Goal: Transaction & Acquisition: Purchase product/service

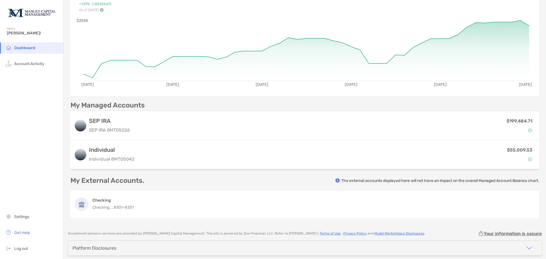
scroll to position [75, 0]
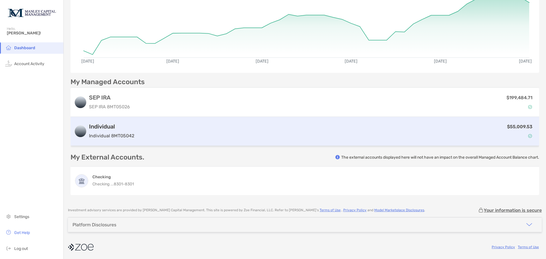
click at [172, 130] on div "$55,009.53" at bounding box center [335, 131] width 399 height 16
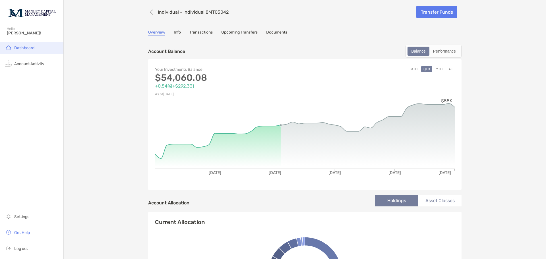
click at [41, 51] on li "Dashboard" at bounding box center [31, 47] width 63 height 11
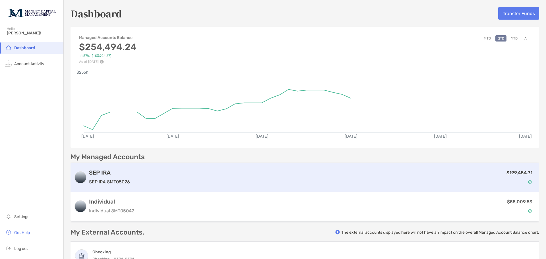
click at [133, 178] on div "$199,484.71" at bounding box center [333, 177] width 403 height 16
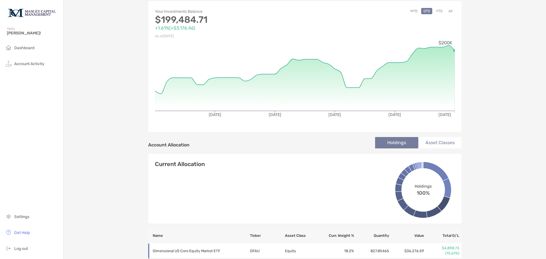
scroll to position [55, 0]
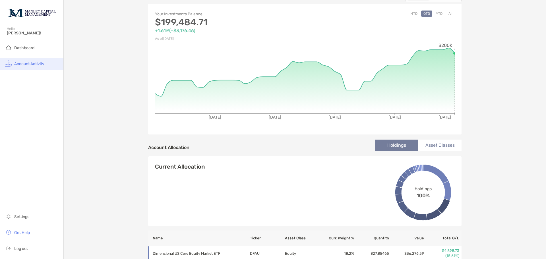
click at [25, 64] on span "Account Activity" at bounding box center [29, 63] width 30 height 5
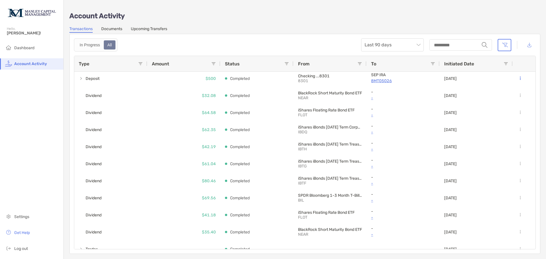
scroll to position [91, 0]
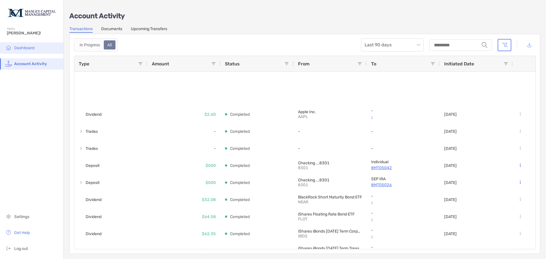
click at [23, 48] on span "Dashboard" at bounding box center [24, 47] width 20 height 5
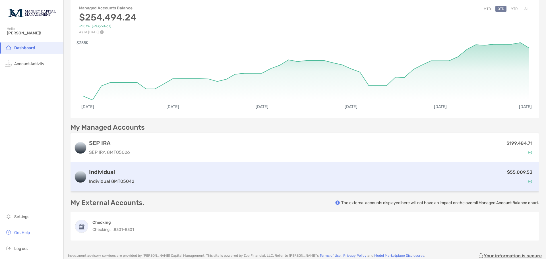
click at [133, 177] on div "Individual Individual 8MT05042" at bounding box center [111, 176] width 45 height 16
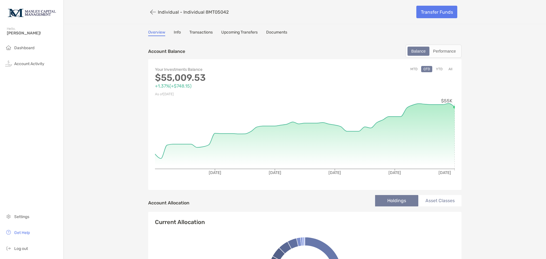
click at [449, 68] on button "All" at bounding box center [450, 69] width 9 height 6
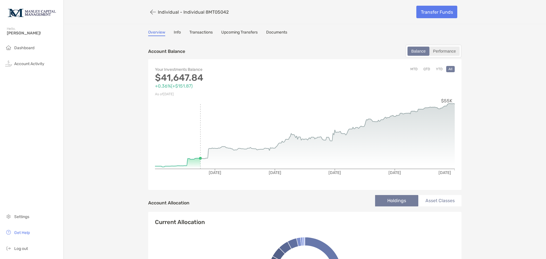
click at [447, 52] on div "Performance" at bounding box center [444, 51] width 29 height 8
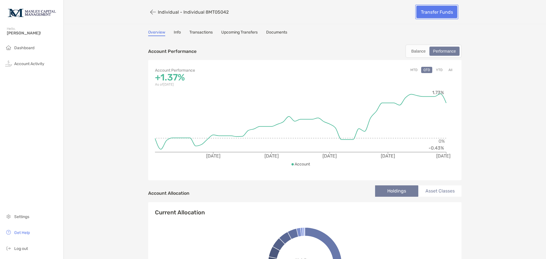
click at [421, 12] on link "Transfer Funds" at bounding box center [436, 12] width 41 height 13
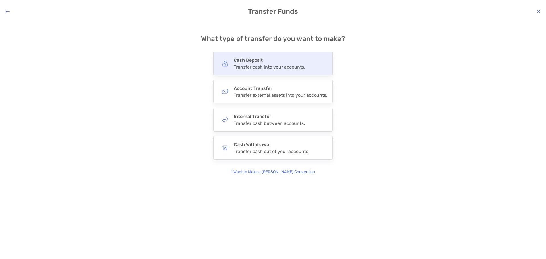
click at [286, 66] on div "Transfer cash into your accounts." at bounding box center [269, 66] width 71 height 5
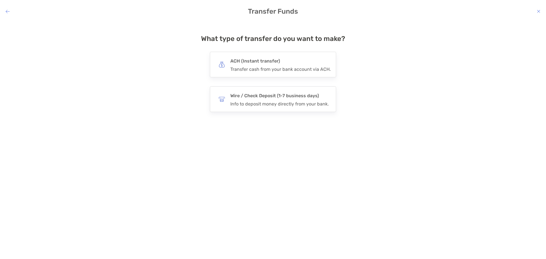
click at [286, 66] on div "Transfer cash from your bank account via ACH." at bounding box center [280, 68] width 100 height 5
click at [0, 0] on input "***" at bounding box center [0, 0] width 0 height 0
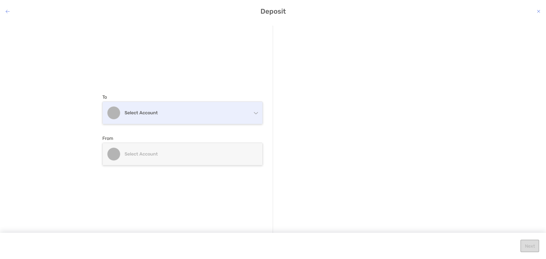
click at [257, 115] on div "Select account" at bounding box center [183, 113] width 160 height 22
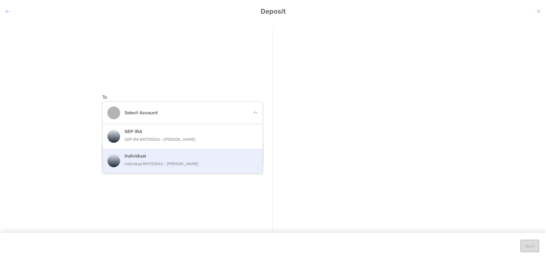
click at [204, 163] on p "Individual 8MT05042 - [PERSON_NAME]" at bounding box center [188, 163] width 128 height 7
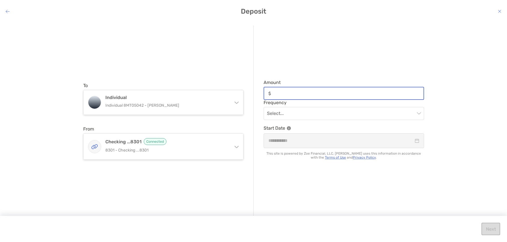
click at [312, 95] on input "Amount" at bounding box center [348, 93] width 150 height 5
type input "***"
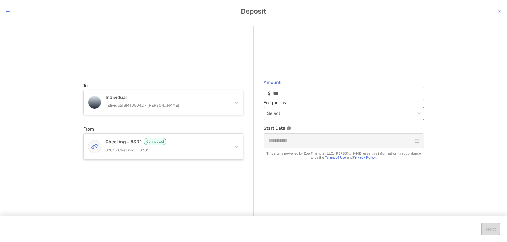
click at [326, 116] on input "modal" at bounding box center [341, 113] width 148 height 13
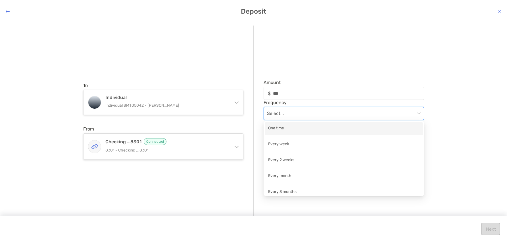
click at [311, 128] on div "One time" at bounding box center [343, 128] width 151 height 7
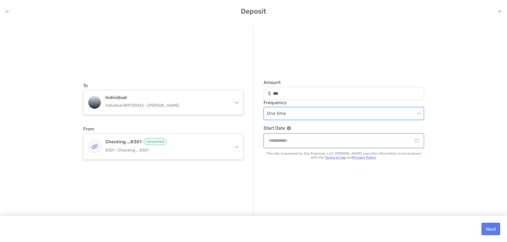
click at [303, 144] on input "modal" at bounding box center [341, 140] width 145 height 7
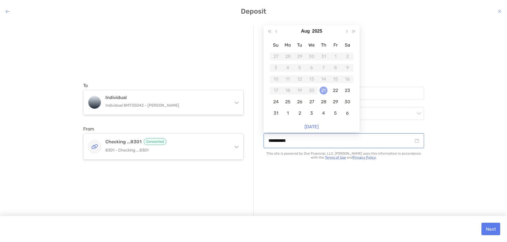
type input "**********"
click at [326, 92] on div "21" at bounding box center [324, 91] width 8 height 8
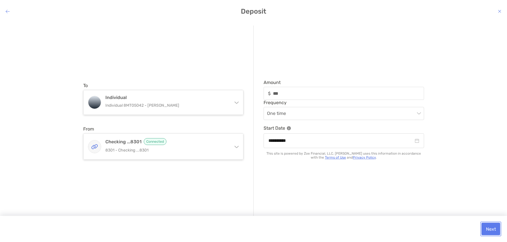
click at [489, 227] on button "Next" at bounding box center [491, 229] width 19 height 13
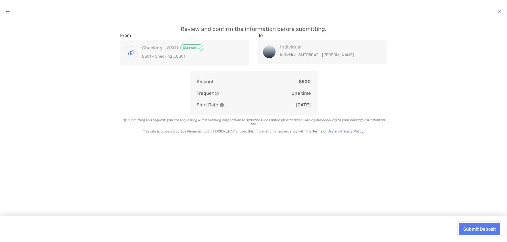
click at [490, 232] on button "Submit Deposit" at bounding box center [479, 229] width 41 height 13
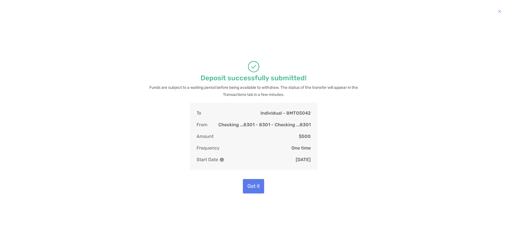
click at [499, 12] on icon "modal" at bounding box center [499, 11] width 3 height 5
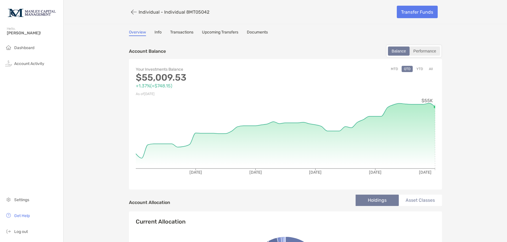
click at [428, 55] on div "Performance" at bounding box center [424, 51] width 29 height 8
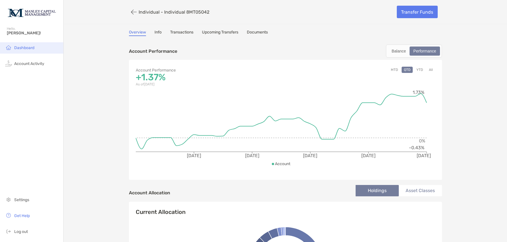
click at [36, 47] on li "Dashboard" at bounding box center [31, 47] width 63 height 11
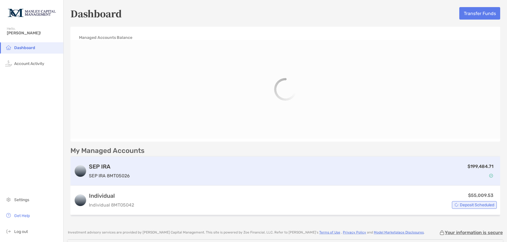
click at [164, 172] on div "$199,484.71" at bounding box center [314, 171] width 365 height 16
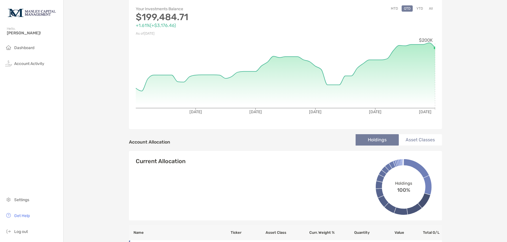
scroll to position [40, 0]
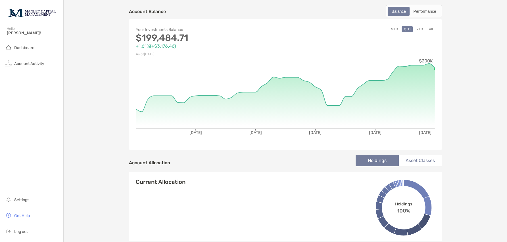
click at [428, 28] on button "All" at bounding box center [431, 29] width 9 height 6
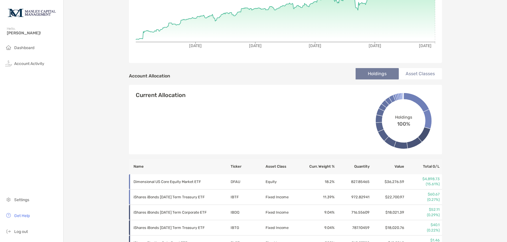
scroll to position [0, 0]
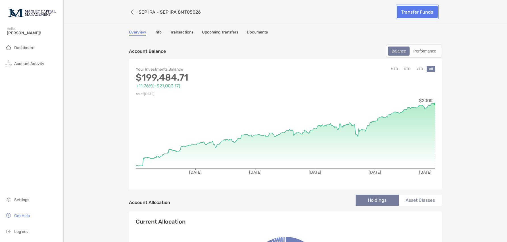
click at [424, 13] on link "Transfer Funds" at bounding box center [417, 12] width 41 height 13
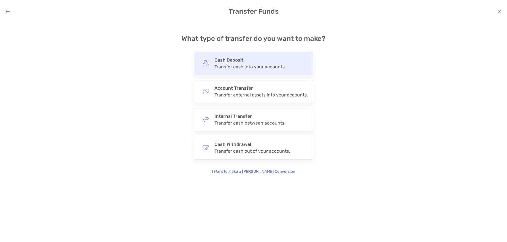
click at [246, 63] on div "Cash Deposit Transfer cash into your accounts." at bounding box center [250, 63] width 71 height 12
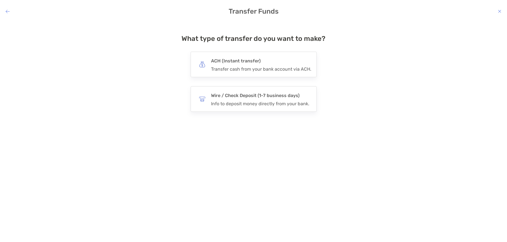
click at [246, 63] on h4 "ACH (Instant transfer)" at bounding box center [261, 61] width 100 height 8
click at [0, 0] on input "***" at bounding box center [0, 0] width 0 height 0
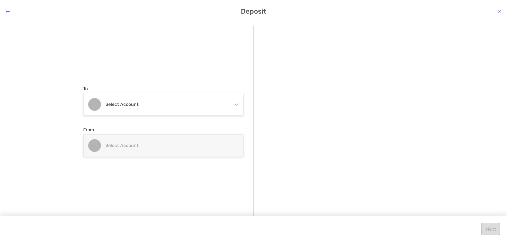
click at [238, 106] on icon "modal" at bounding box center [236, 103] width 5 height 5
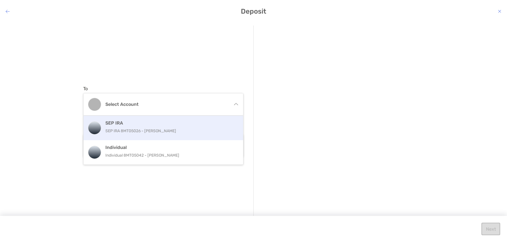
click at [209, 131] on p "SEP IRA 8MT05026 - [PERSON_NAME]" at bounding box center [169, 131] width 128 height 7
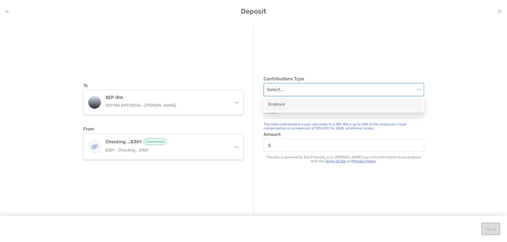
click at [297, 89] on input "modal" at bounding box center [341, 90] width 148 height 13
click at [288, 108] on div "Employer" at bounding box center [343, 104] width 151 height 7
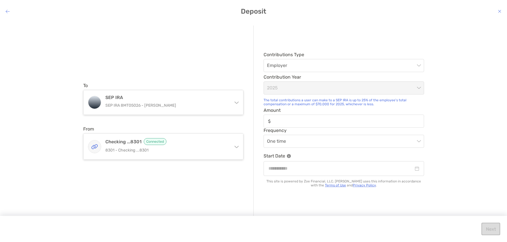
click at [283, 115] on label "Amount" at bounding box center [344, 118] width 161 height 20
click at [283, 119] on input "Amount" at bounding box center [348, 121] width 150 height 5
click at [281, 123] on input "Amount" at bounding box center [348, 121] width 150 height 5
type input "***"
click at [311, 172] on input "modal" at bounding box center [341, 168] width 145 height 7
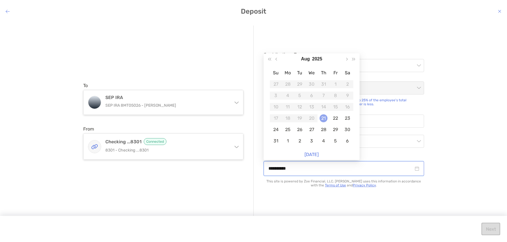
type input "**********"
click at [326, 120] on div "21" at bounding box center [324, 119] width 8 height 8
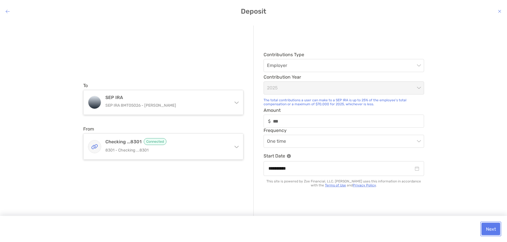
click at [492, 232] on button "Next" at bounding box center [491, 229] width 19 height 13
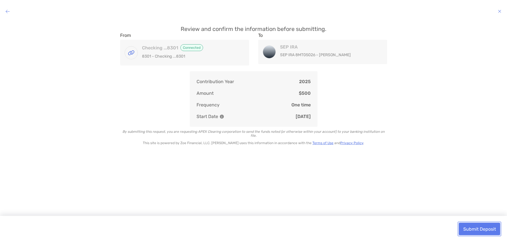
click at [492, 232] on button "Submit Deposit" at bounding box center [479, 229] width 41 height 13
